Goal: Task Accomplishment & Management: Manage account settings

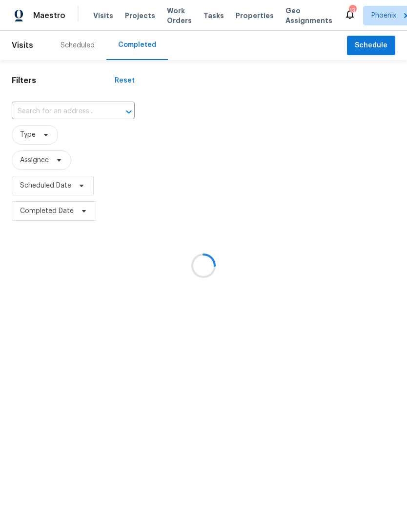
click at [31, 120] on div at bounding box center [203, 265] width 407 height 531
click at [37, 120] on div at bounding box center [203, 265] width 407 height 531
click at [33, 124] on div at bounding box center [203, 265] width 407 height 531
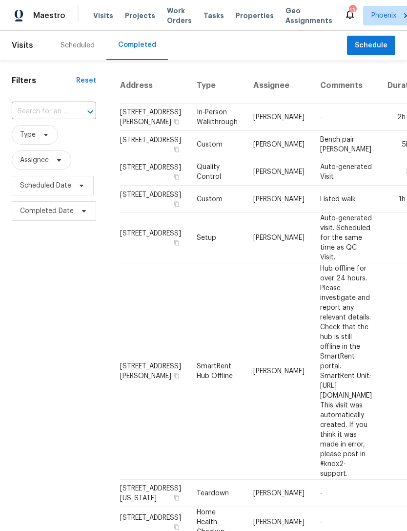
click at [34, 119] on input "text" at bounding box center [40, 111] width 57 height 15
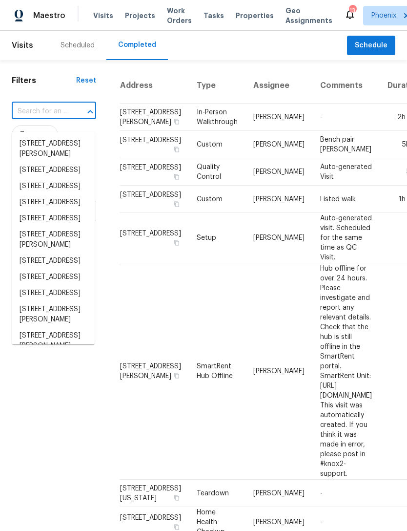
click at [28, 119] on input "text" at bounding box center [40, 111] width 57 height 15
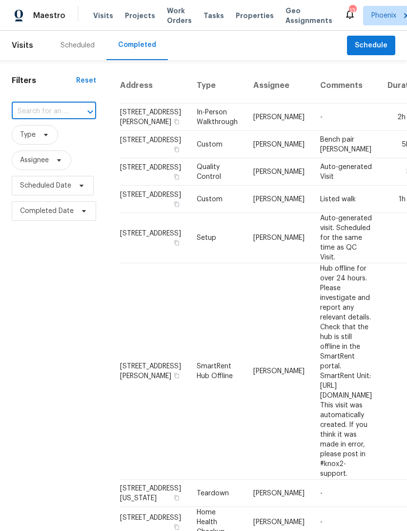
paste input "[STREET_ADDRESS]"
type input "[STREET_ADDRESS]"
click at [55, 152] on li "[STREET_ADDRESS]" at bounding box center [53, 144] width 83 height 16
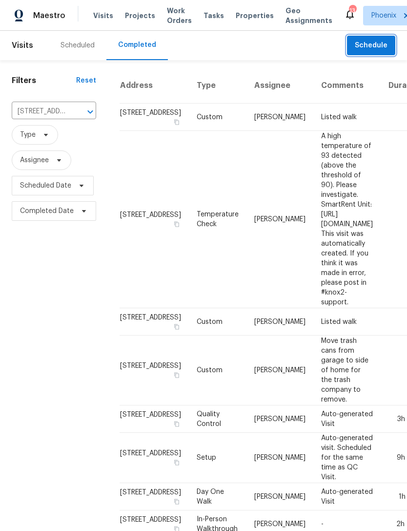
click at [374, 52] on span "Schedule" at bounding box center [371, 46] width 33 height 12
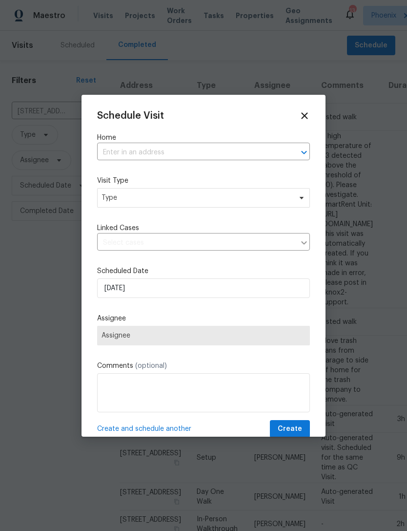
click at [309, 114] on icon at bounding box center [304, 115] width 11 height 11
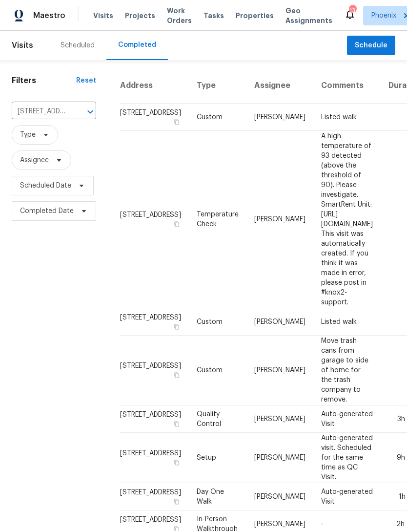
click at [84, 50] on div "Scheduled" at bounding box center [78, 46] width 34 height 10
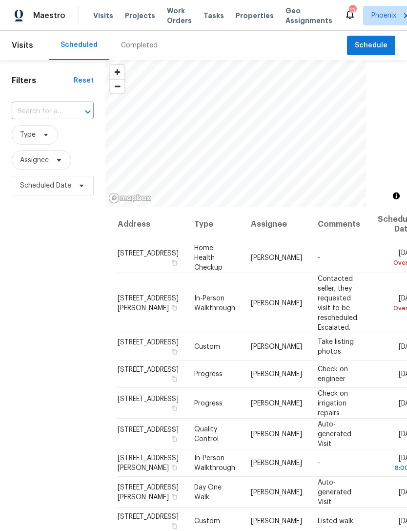
click at [43, 119] on input "text" at bounding box center [39, 111] width 55 height 15
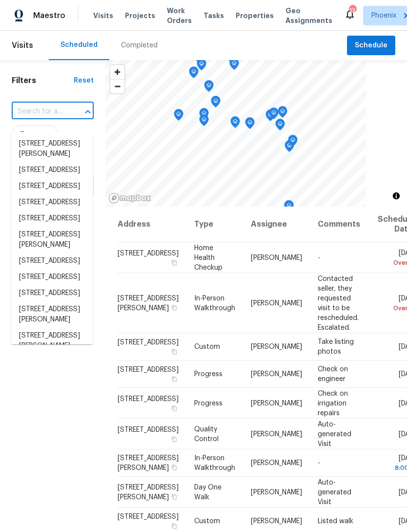
click at [37, 119] on input "text" at bounding box center [39, 111] width 55 height 15
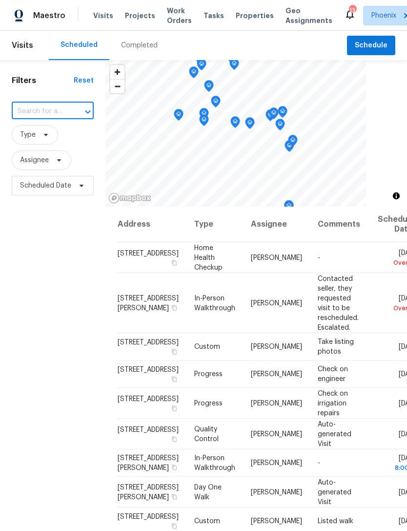
paste input "[STREET_ADDRESS]"
type input "[STREET_ADDRESS]"
click at [53, 147] on li "[STREET_ADDRESS]" at bounding box center [52, 144] width 82 height 16
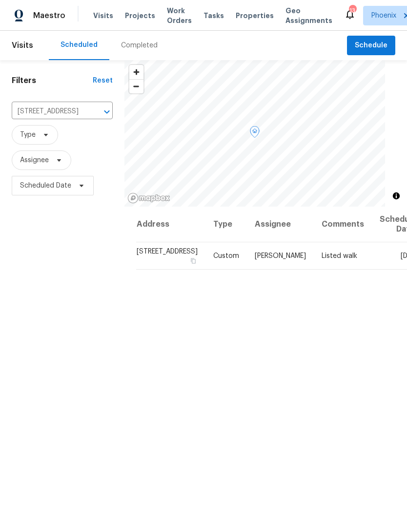
click at [0, 0] on icon at bounding box center [0, 0] width 0 height 0
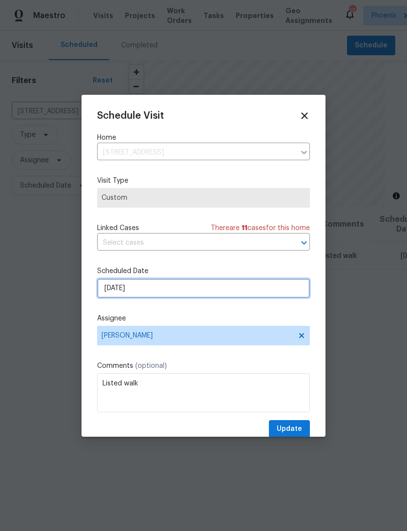
click at [187, 288] on input "[DATE]" at bounding box center [203, 288] width 213 height 20
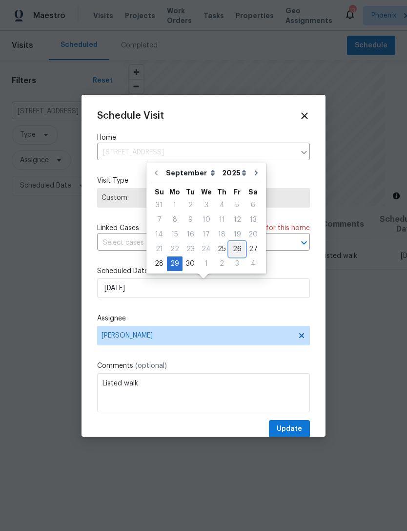
click at [234, 249] on div "26" at bounding box center [237, 249] width 16 height 14
type input "[DATE]"
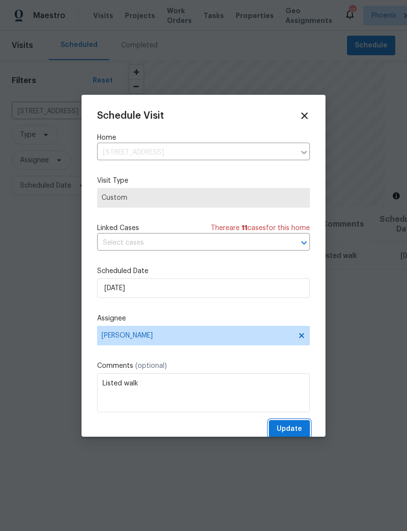
click at [294, 432] on span "Update" at bounding box center [289, 429] width 25 height 12
